Goal: Navigation & Orientation: Understand site structure

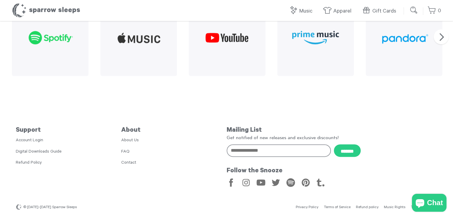
scroll to position [735, 0]
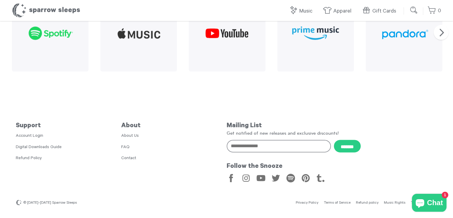
click at [130, 159] on link "Contact" at bounding box center [128, 158] width 15 height 5
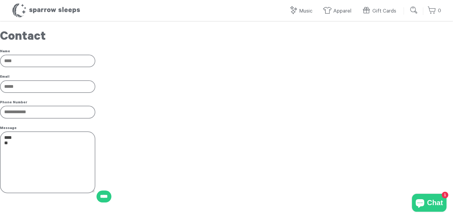
scroll to position [127, 0]
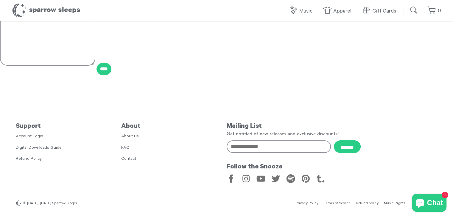
click at [134, 135] on link "About Us" at bounding box center [130, 136] width 18 height 5
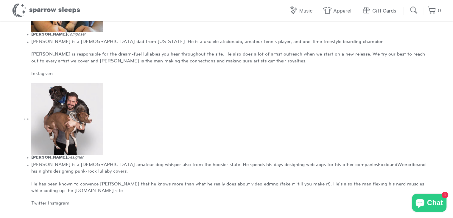
scroll to position [183, 0]
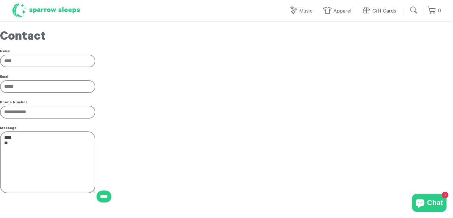
click at [51, 10] on h1 "Sparrow Sleeps" at bounding box center [46, 10] width 69 height 15
